Goal: Task Accomplishment & Management: Manage account settings

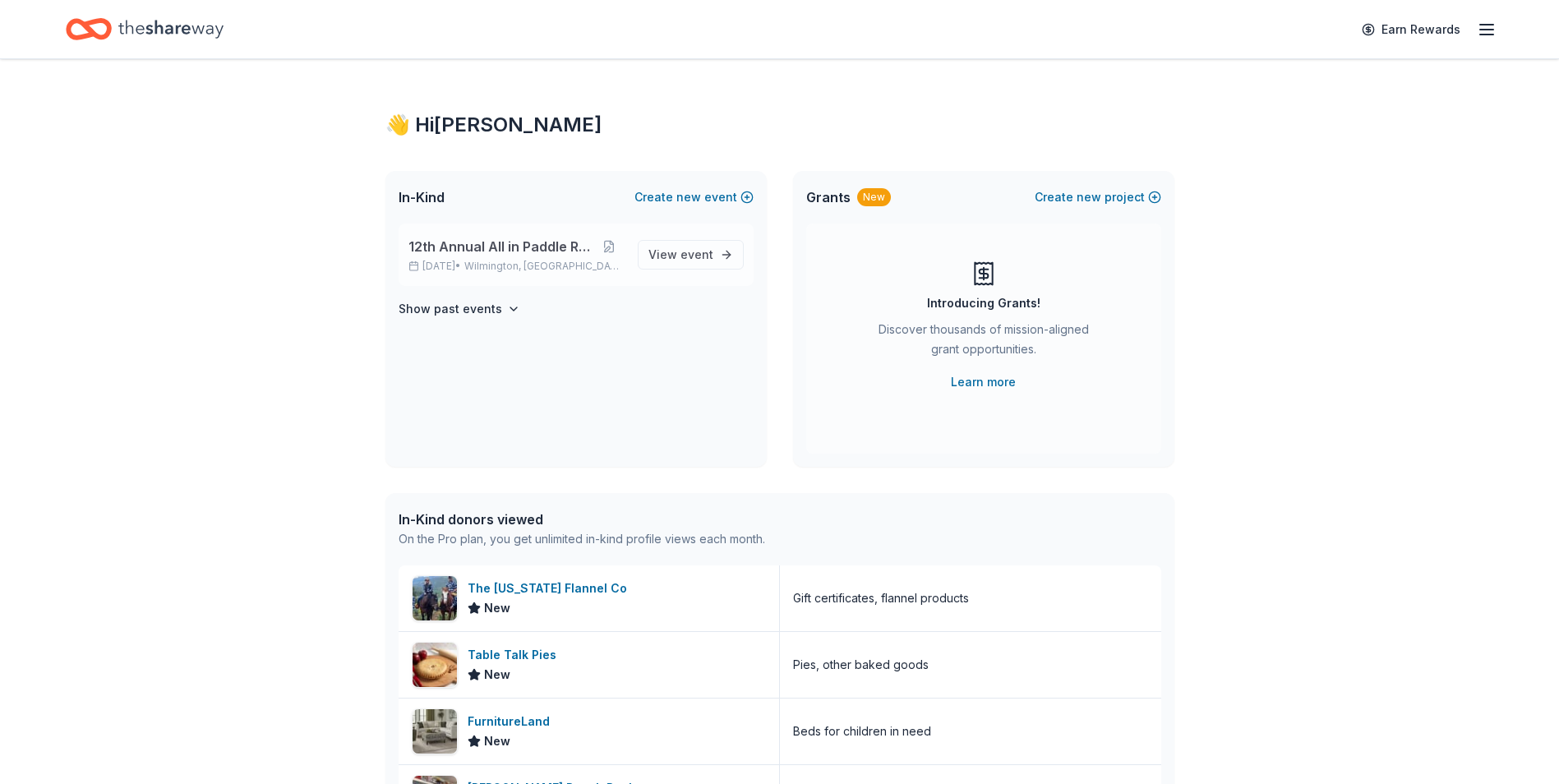
click at [503, 265] on span "Wilmington, [GEOGRAPHIC_DATA]" at bounding box center [544, 266] width 159 height 13
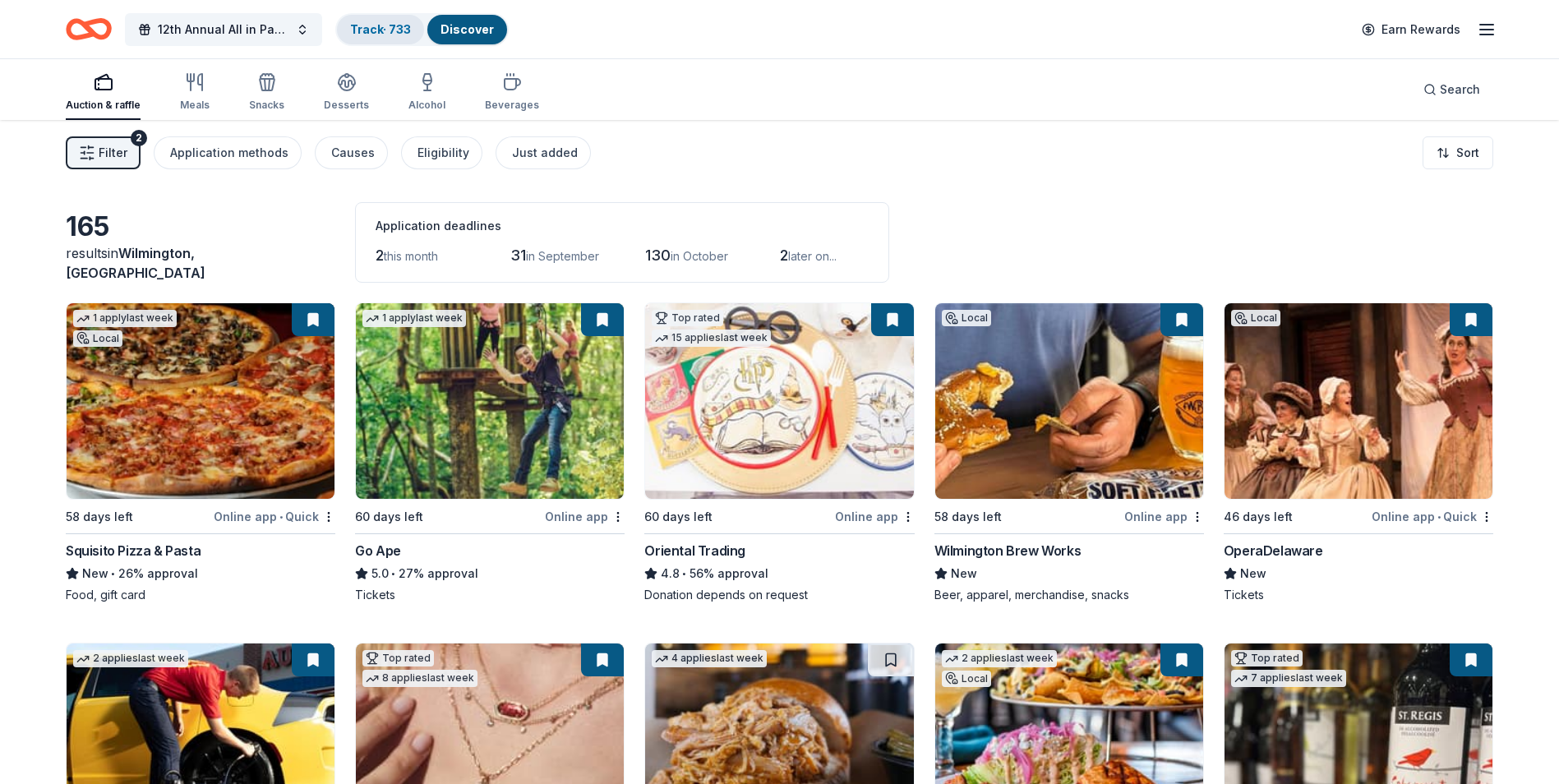
click at [369, 25] on link "Track · 733" at bounding box center [380, 29] width 61 height 14
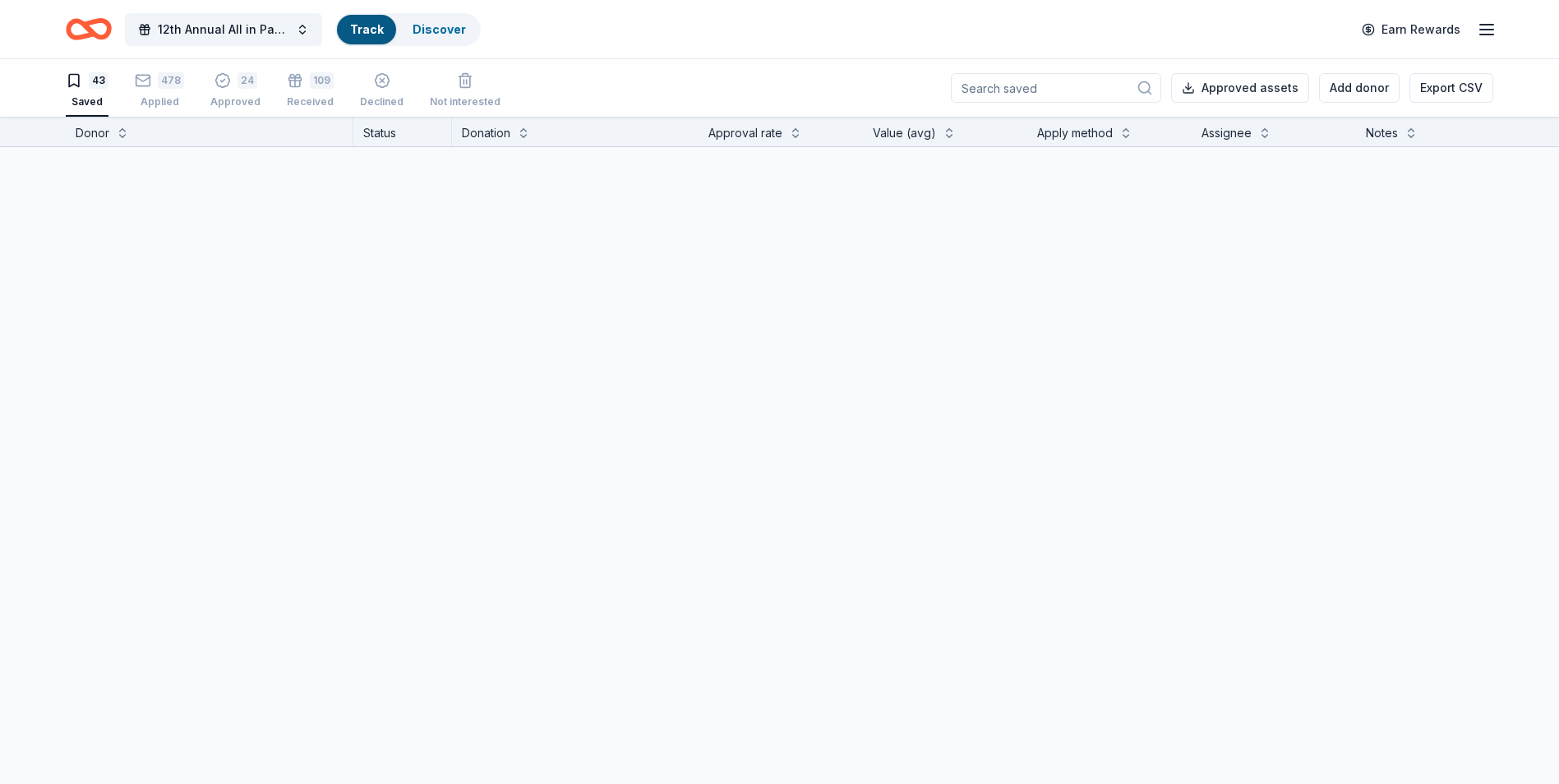
scroll to position [1, 0]
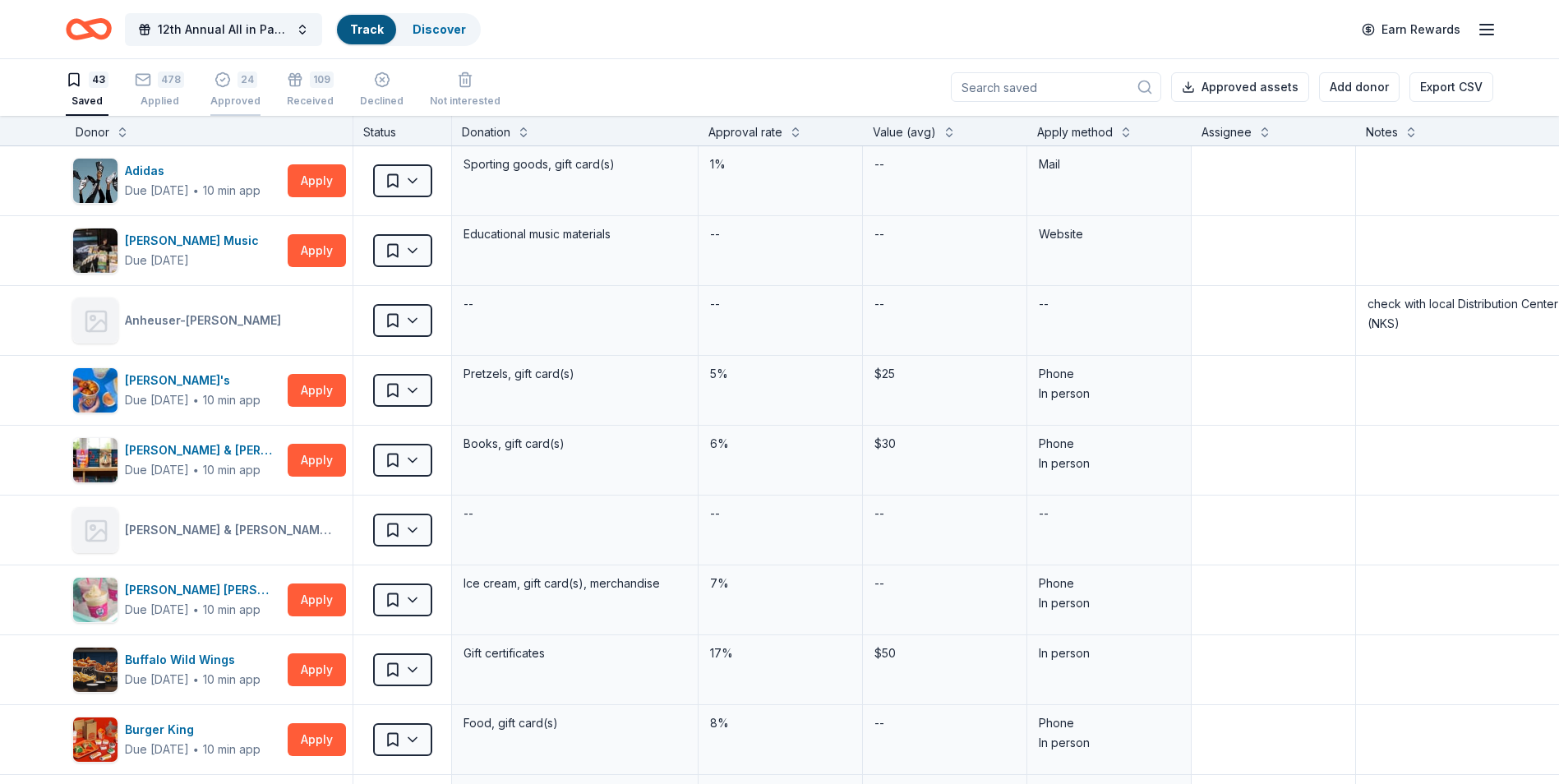
click at [227, 90] on div "24 Approved" at bounding box center [235, 89] width 50 height 36
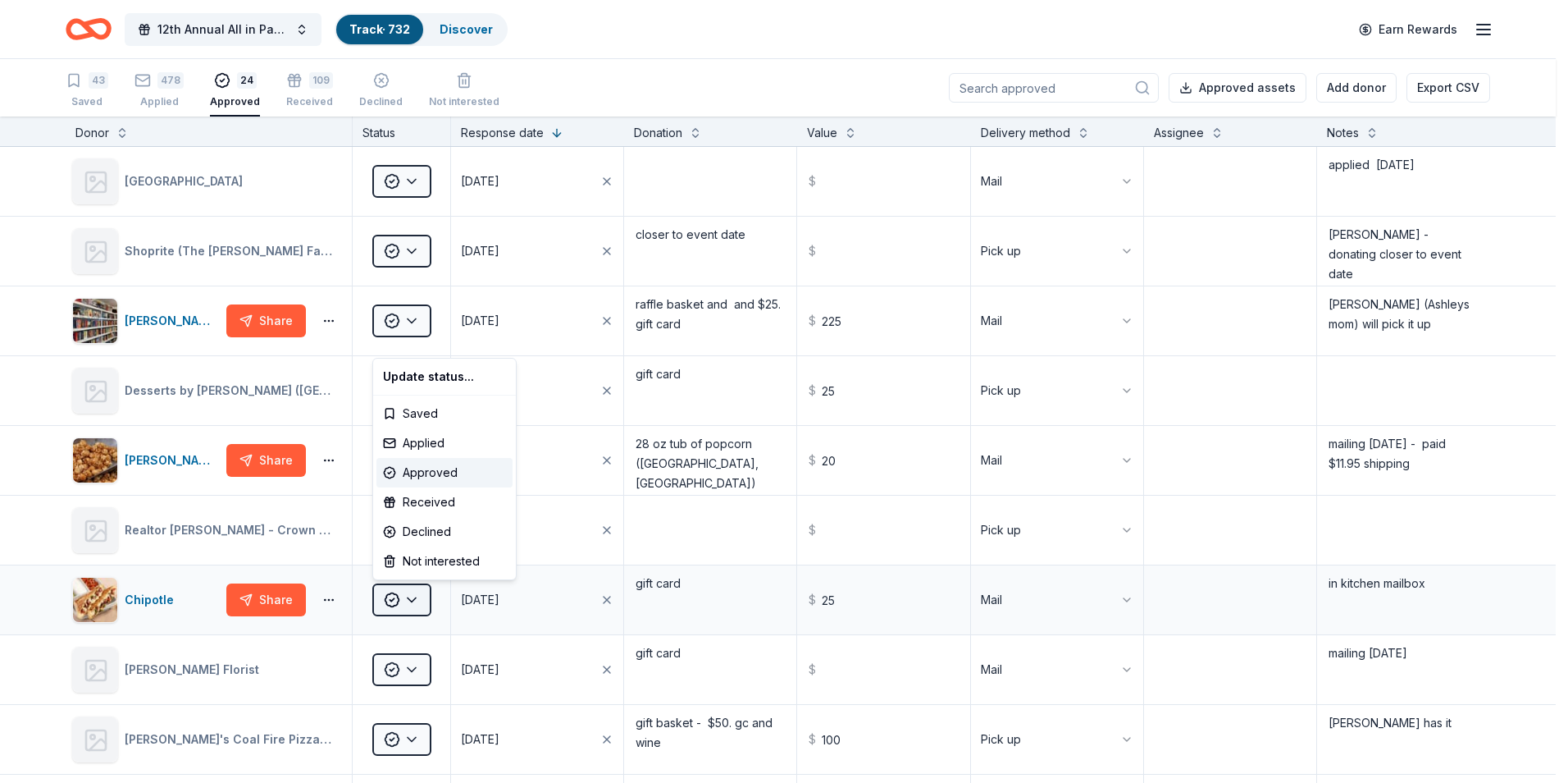
click at [419, 601] on html "12th Annual All in Paddle Raffle Track · 732 Discover Earn Rewards 43 Saved 478…" at bounding box center [784, 391] width 1568 height 783
click at [414, 501] on div "Received" at bounding box center [444, 501] width 136 height 30
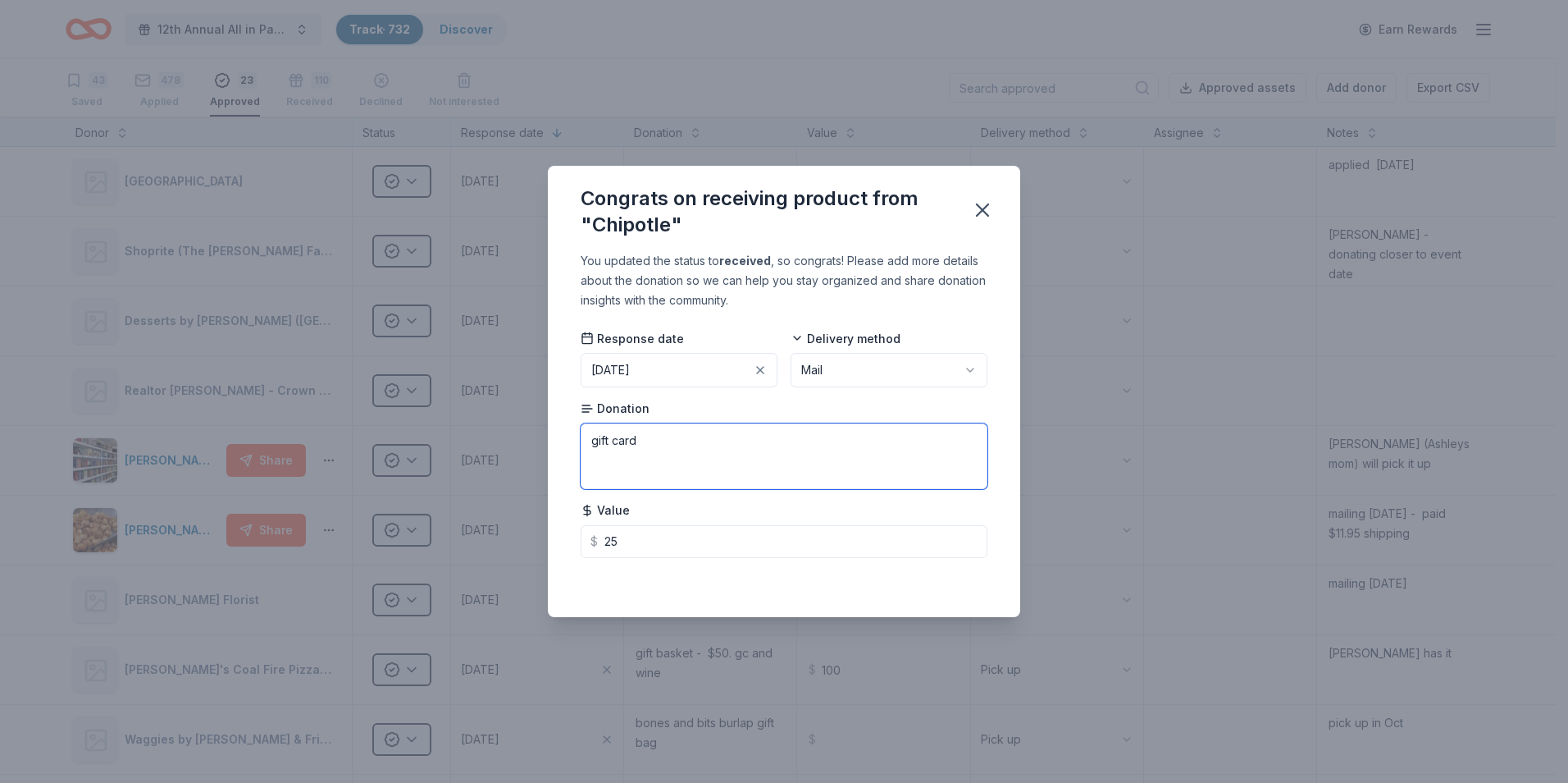
drag, startPoint x: 642, startPoint y: 441, endPoint x: 583, endPoint y: 440, distance: 59.0
click at [583, 440] on textarea "gift card" at bounding box center [784, 456] width 406 height 66
type textarea "@"
type textarea "2 Entrees and chips and Queso [PERSON_NAME]"
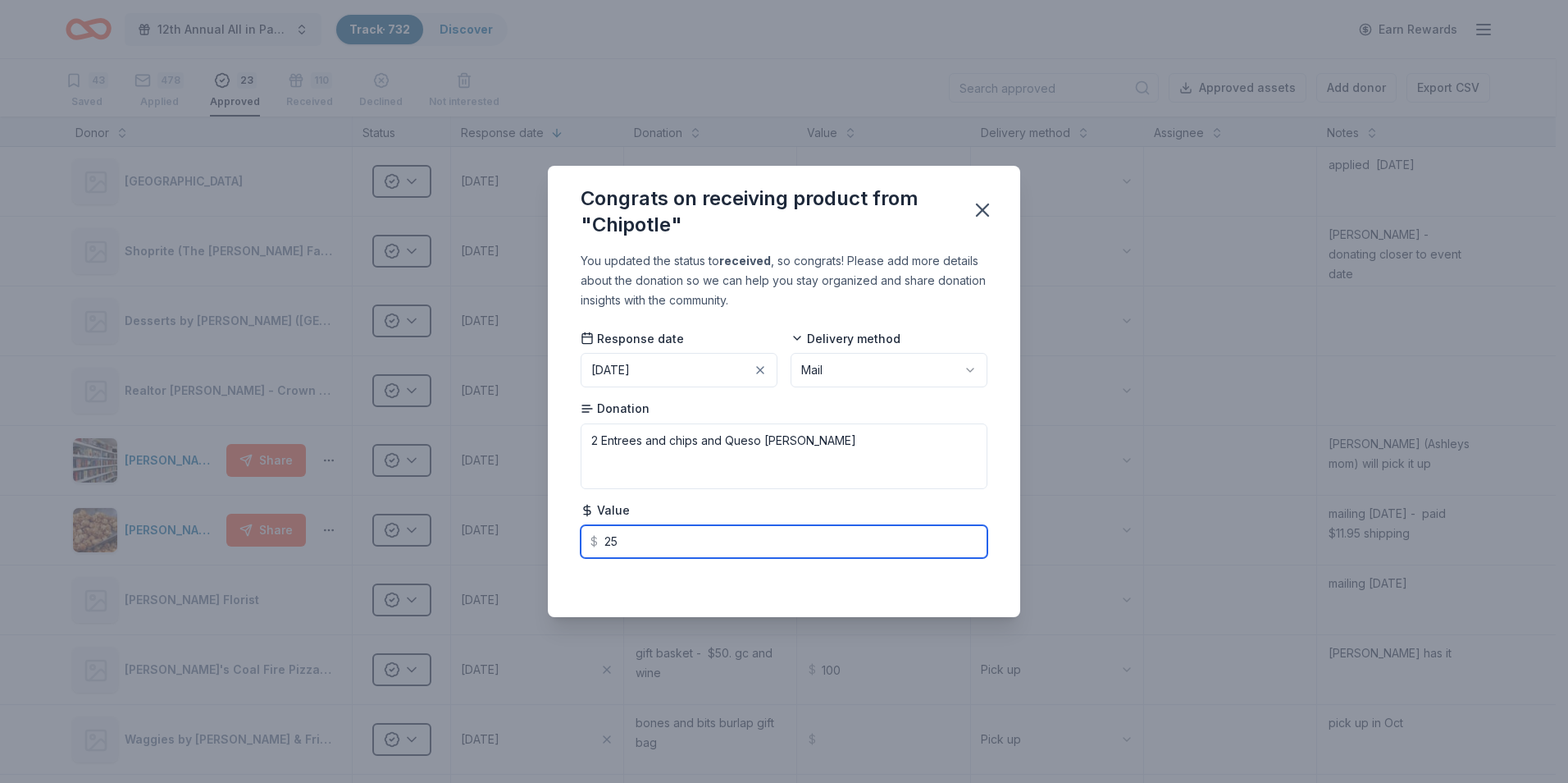
drag, startPoint x: 621, startPoint y: 542, endPoint x: 605, endPoint y: 542, distance: 16.0
click at [605, 542] on input "25" at bounding box center [784, 542] width 406 height 33
type input "35.00"
click at [984, 213] on icon "button" at bounding box center [982, 210] width 11 height 11
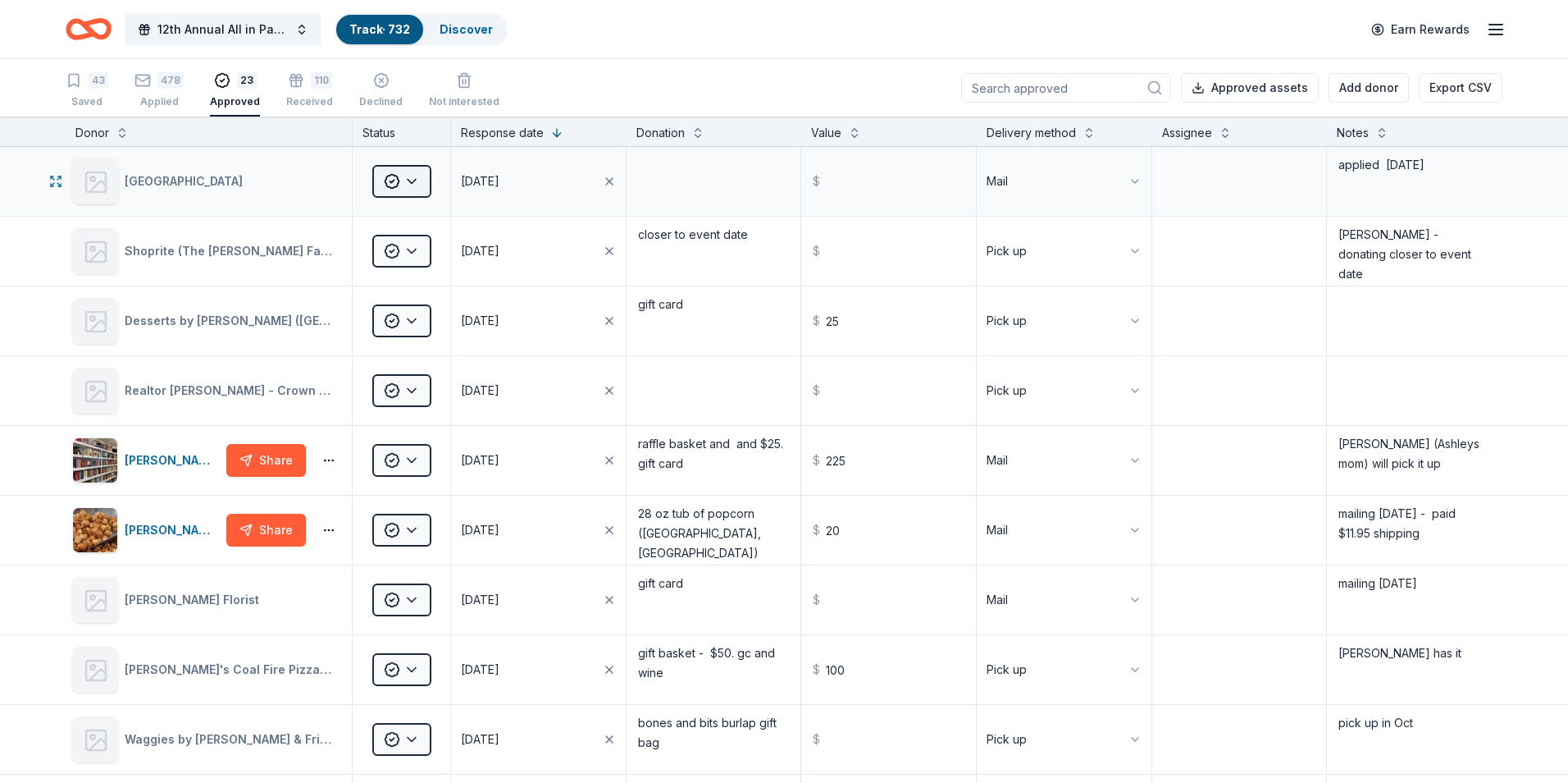
click at [415, 182] on html "12th Annual All in Paddle Raffle Track · 732 Discover Earn Rewards 43 Saved 478…" at bounding box center [784, 391] width 1568 height 783
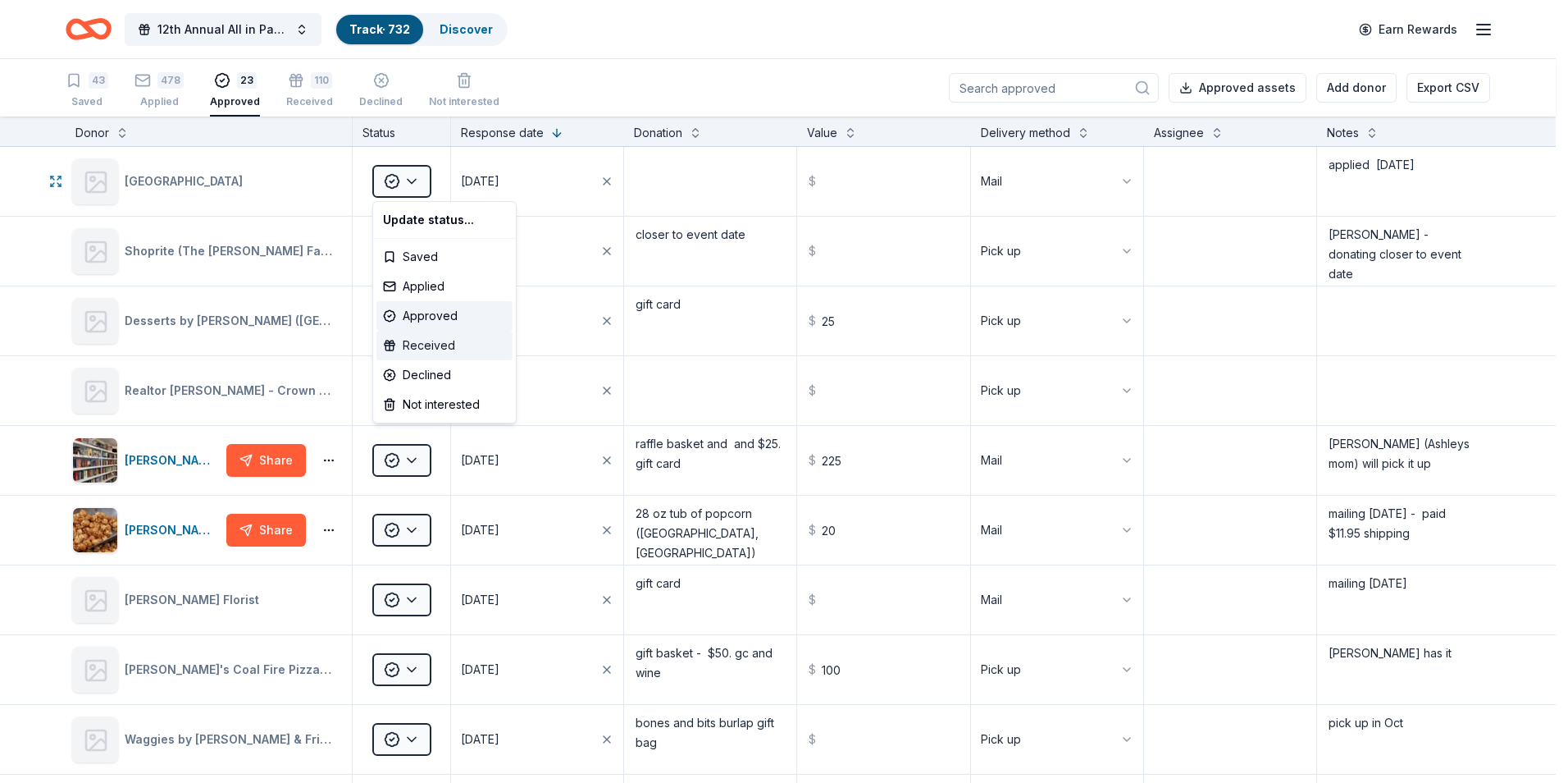
click at [431, 347] on div "Received" at bounding box center [444, 345] width 136 height 30
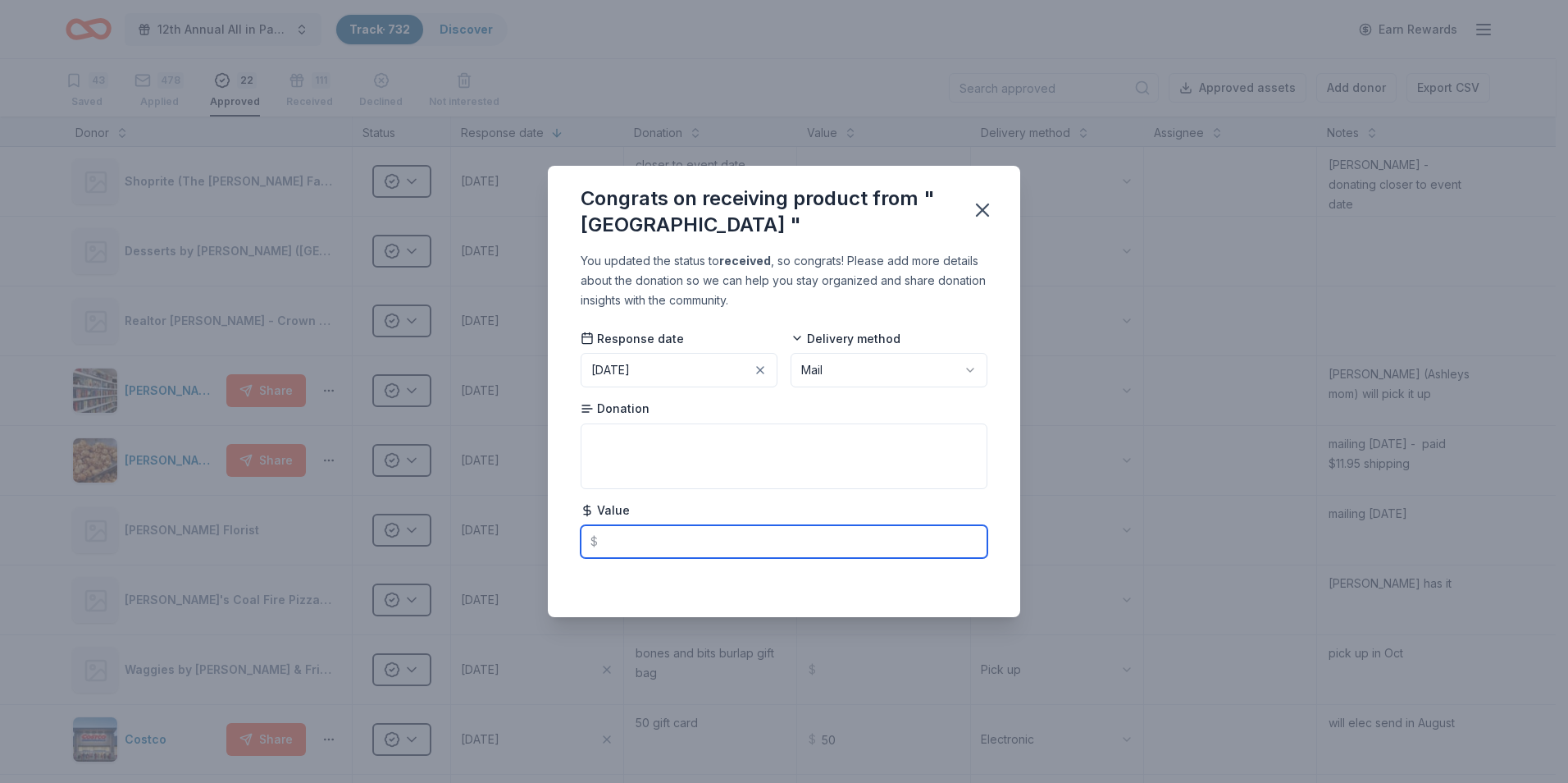
click at [625, 544] on input "text" at bounding box center [784, 542] width 406 height 33
type input "50.00"
click at [611, 442] on textarea at bounding box center [784, 456] width 406 height 66
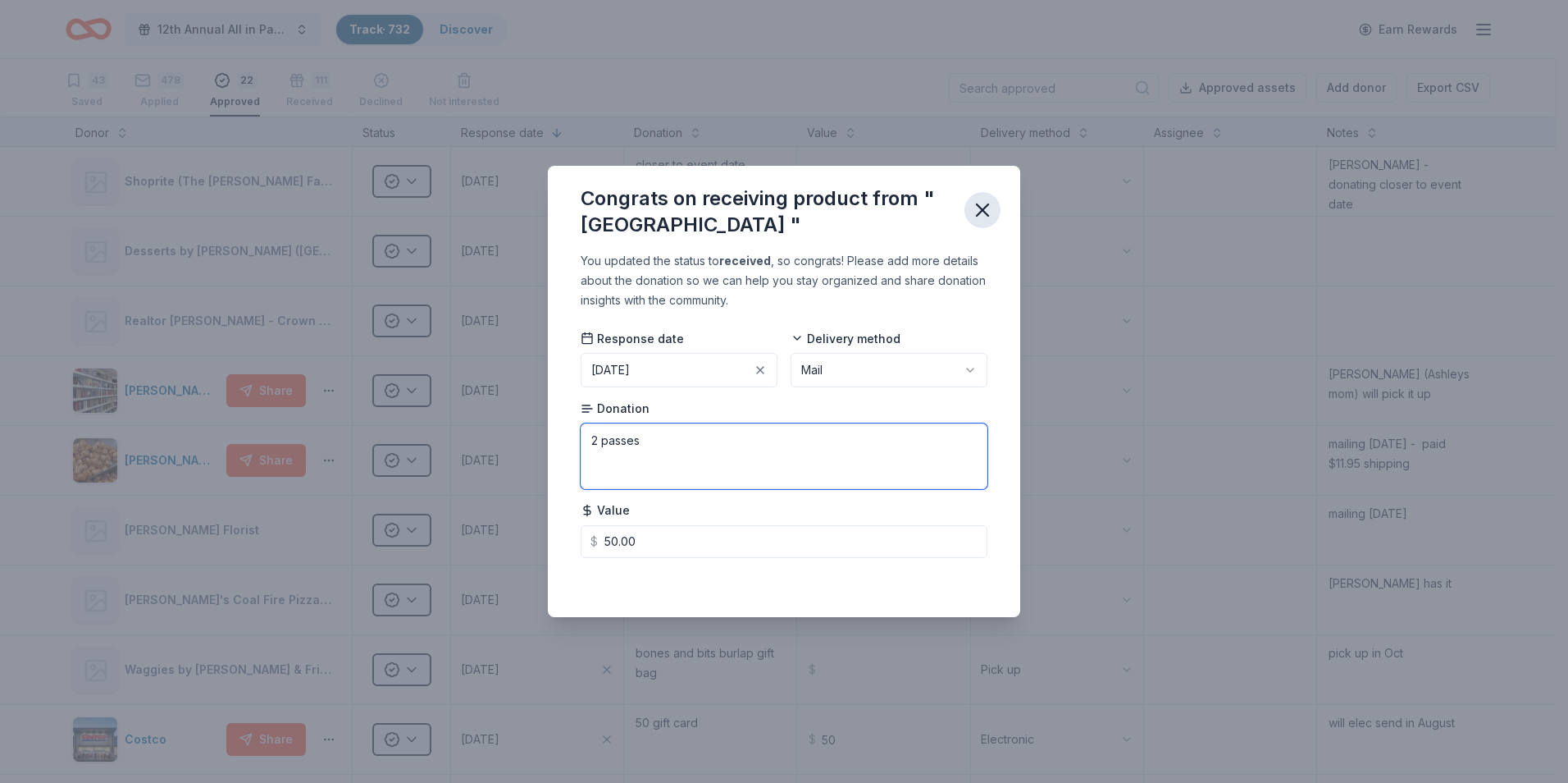
type textarea "2 passes"
click at [987, 213] on icon "button" at bounding box center [982, 210] width 23 height 23
